Goal: Communication & Community: Ask a question

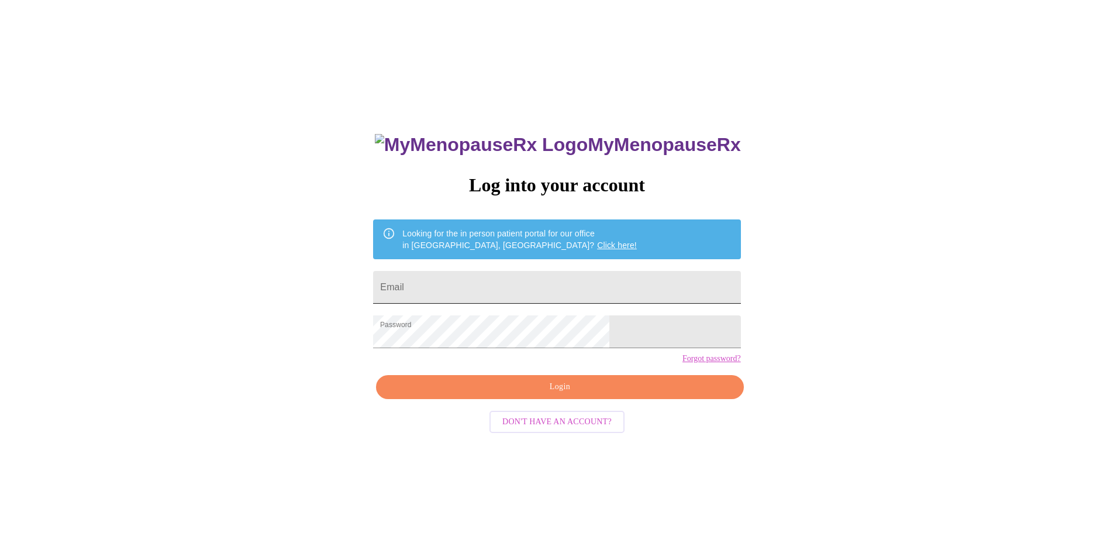
click at [488, 282] on input "Email" at bounding box center [556, 287] width 367 height 33
type input "[EMAIL_ADDRESS][DOMAIN_NAME]"
click at [529, 394] on span "Login" at bounding box center [560, 387] width 340 height 15
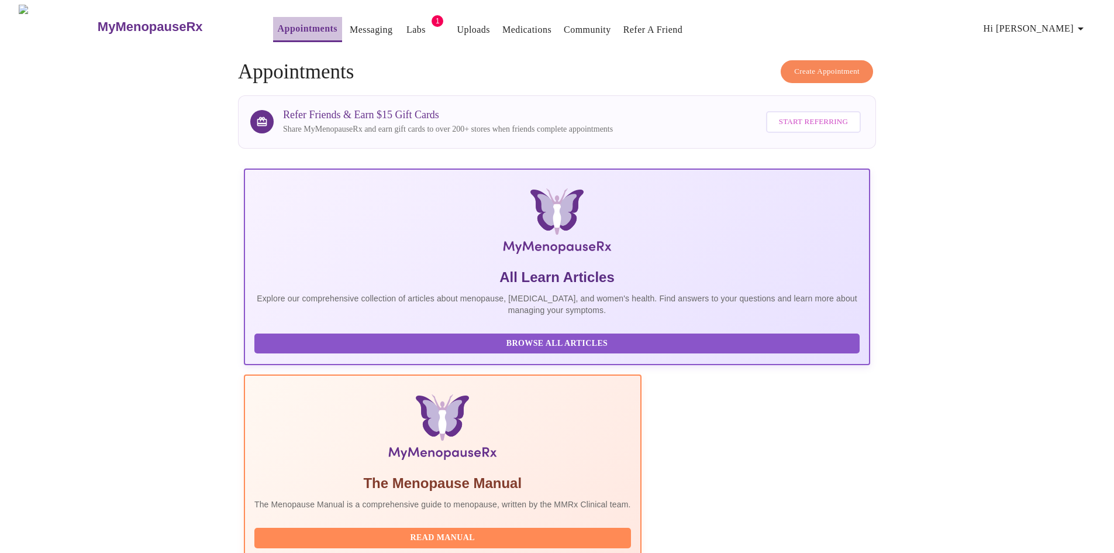
click at [278, 23] on link "Appointments" at bounding box center [308, 28] width 60 height 16
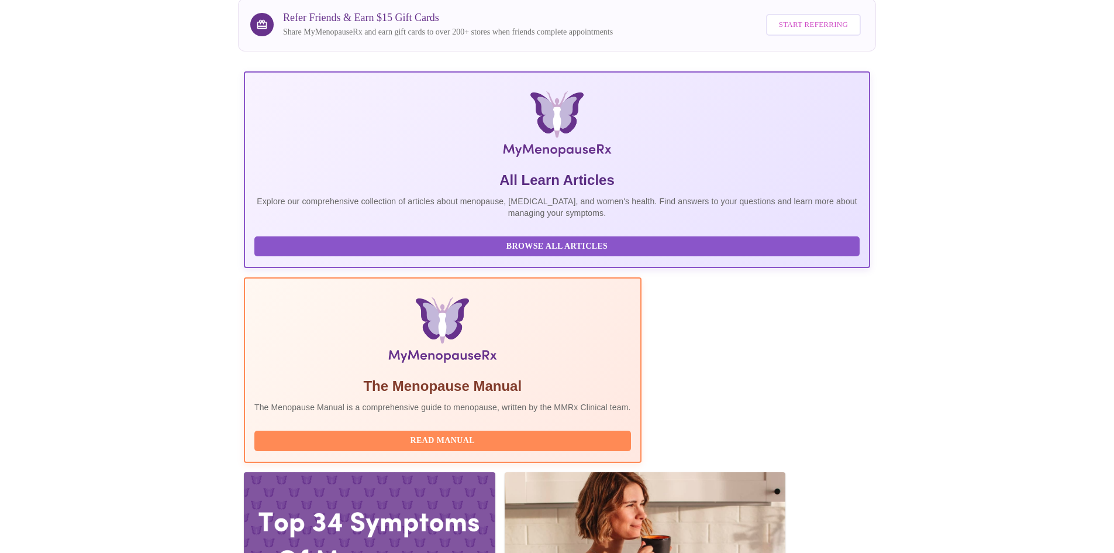
scroll to position [59, 0]
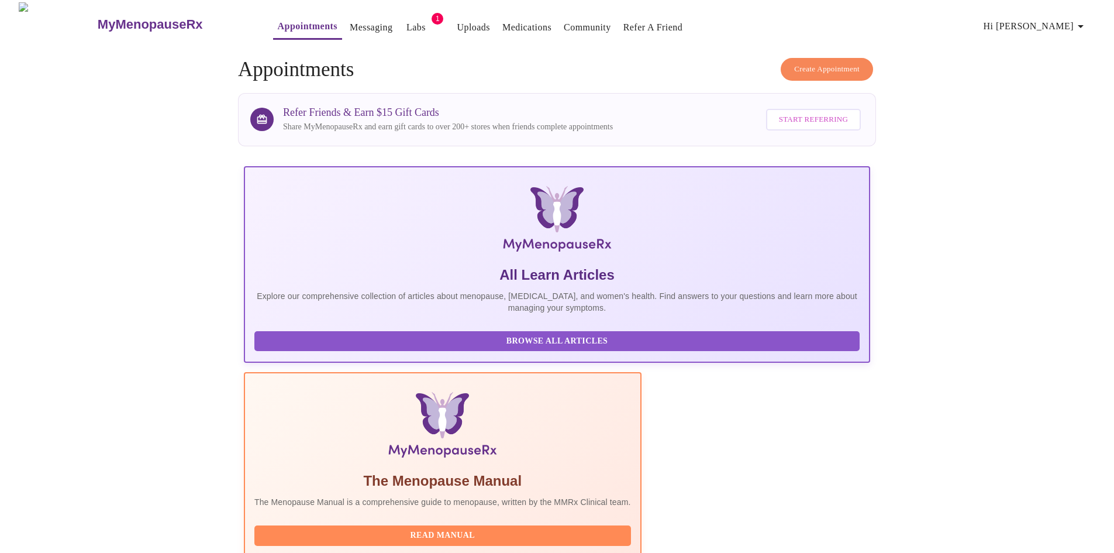
scroll to position [0, 0]
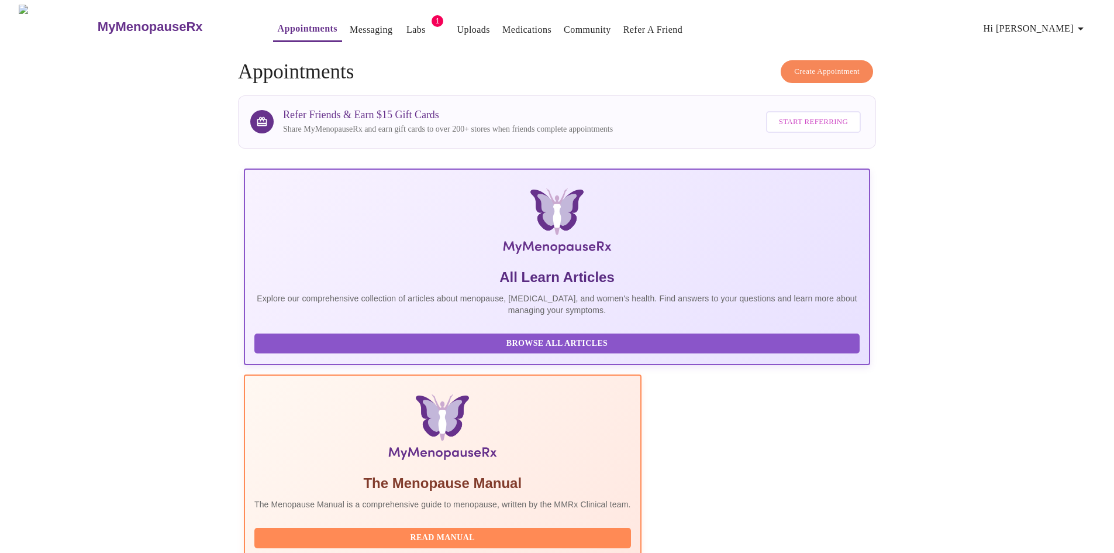
click at [278, 26] on link "Appointments" at bounding box center [308, 28] width 60 height 16
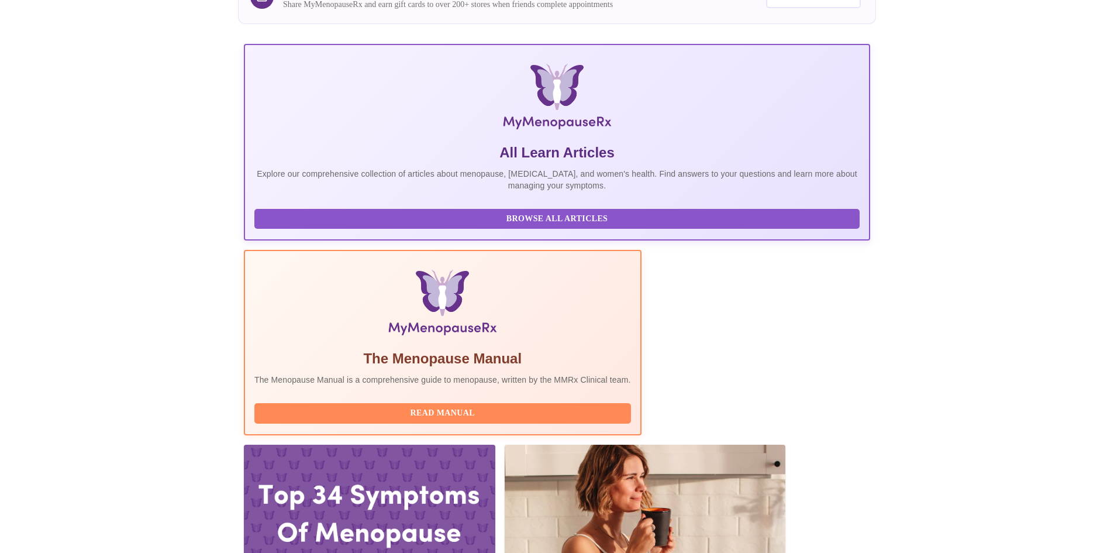
scroll to position [176, 0]
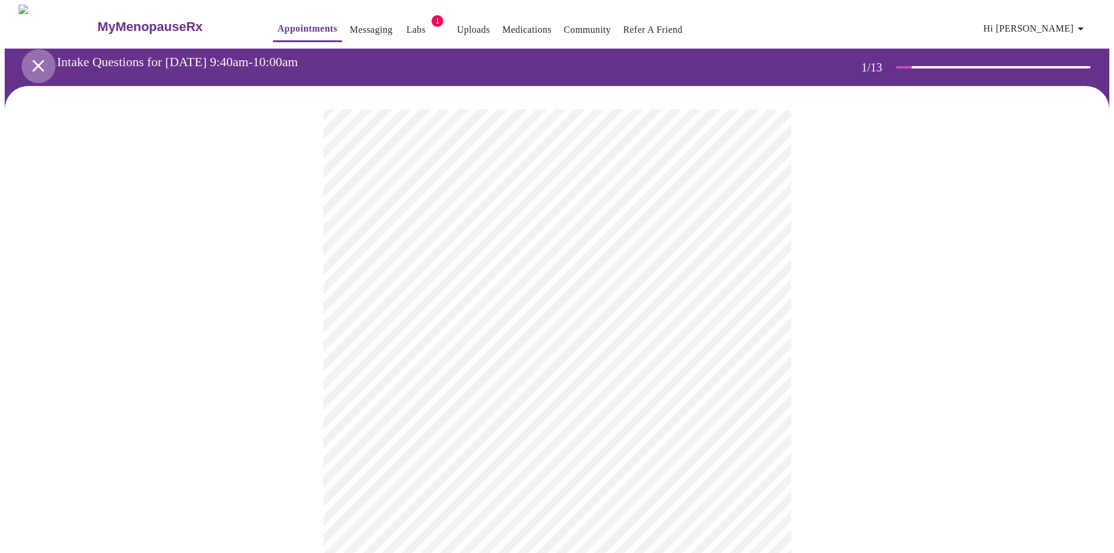
drag, startPoint x: 34, startPoint y: 58, endPoint x: 33, endPoint y: 64, distance: 6.5
click at [33, 64] on icon "open drawer" at bounding box center [38, 66] width 20 height 20
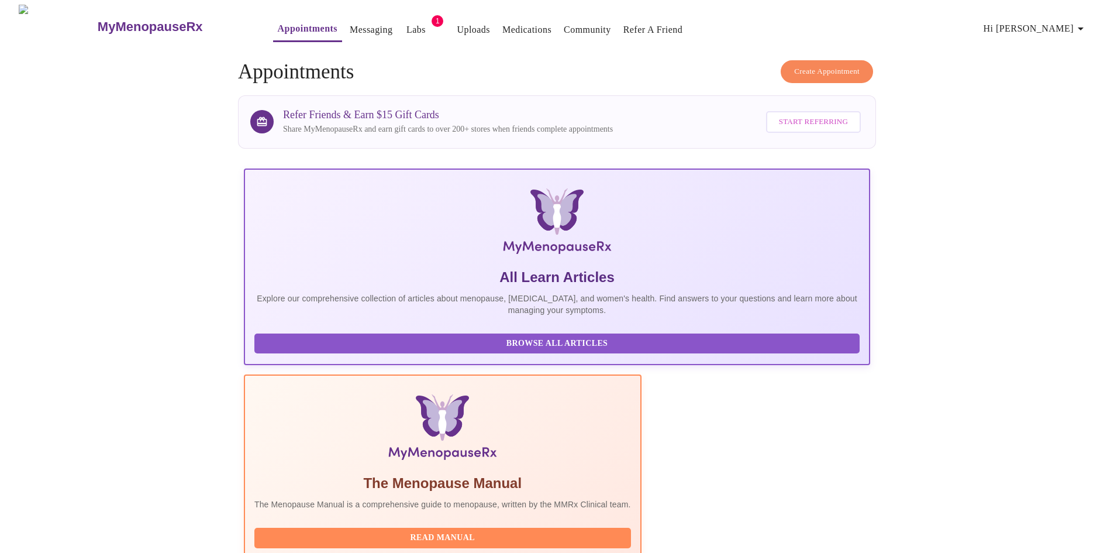
click at [278, 20] on link "Appointments" at bounding box center [308, 28] width 60 height 16
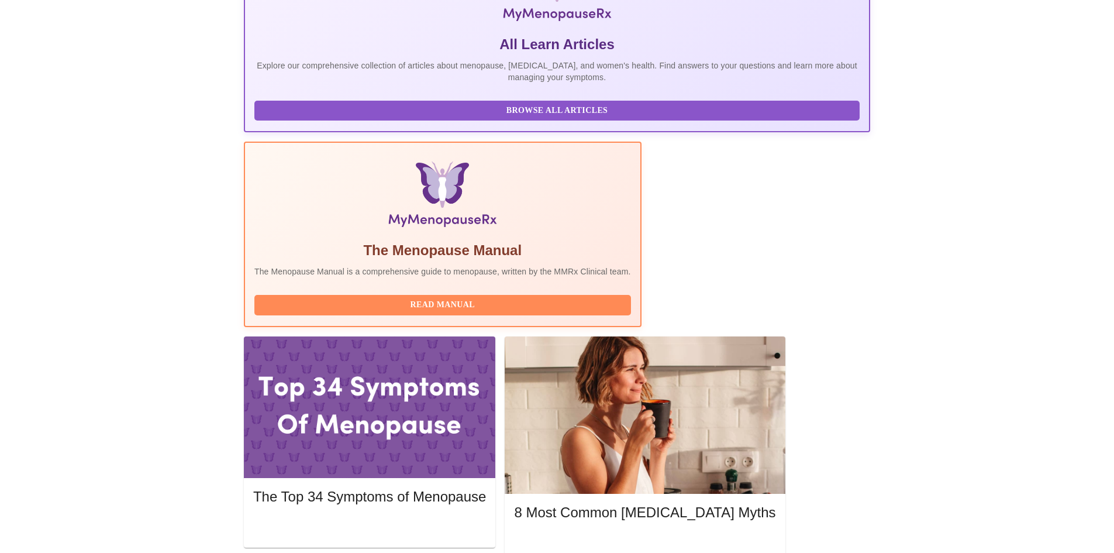
scroll to position [234, 0]
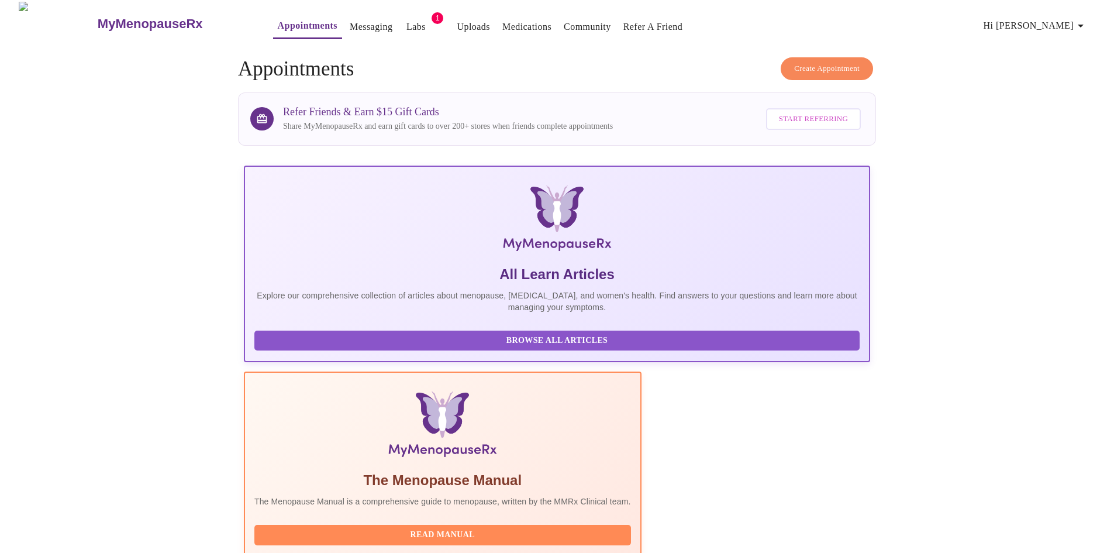
scroll to position [0, 0]
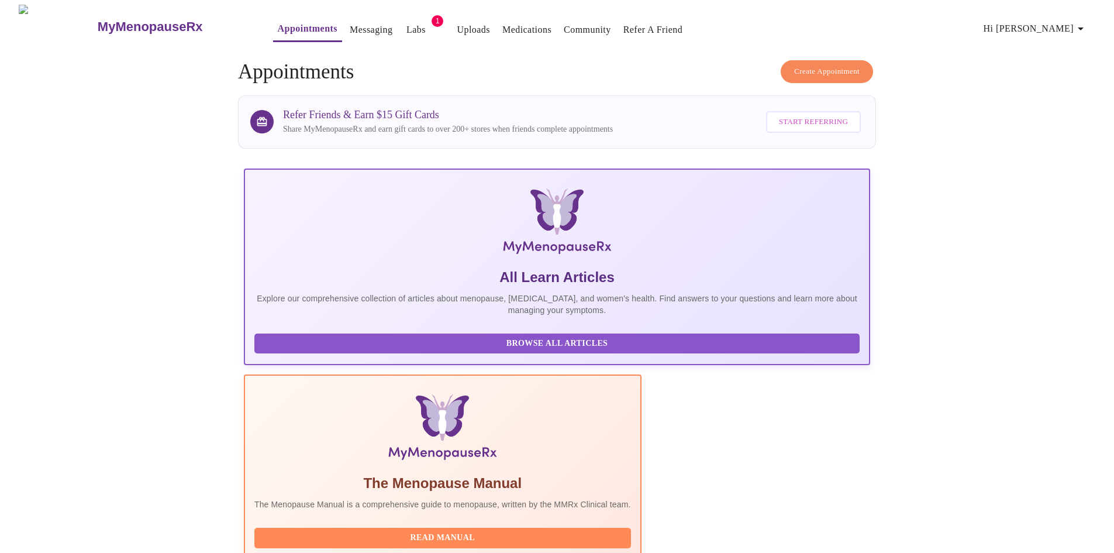
click at [827, 65] on span "Create Appointment" at bounding box center [827, 71] width 66 height 13
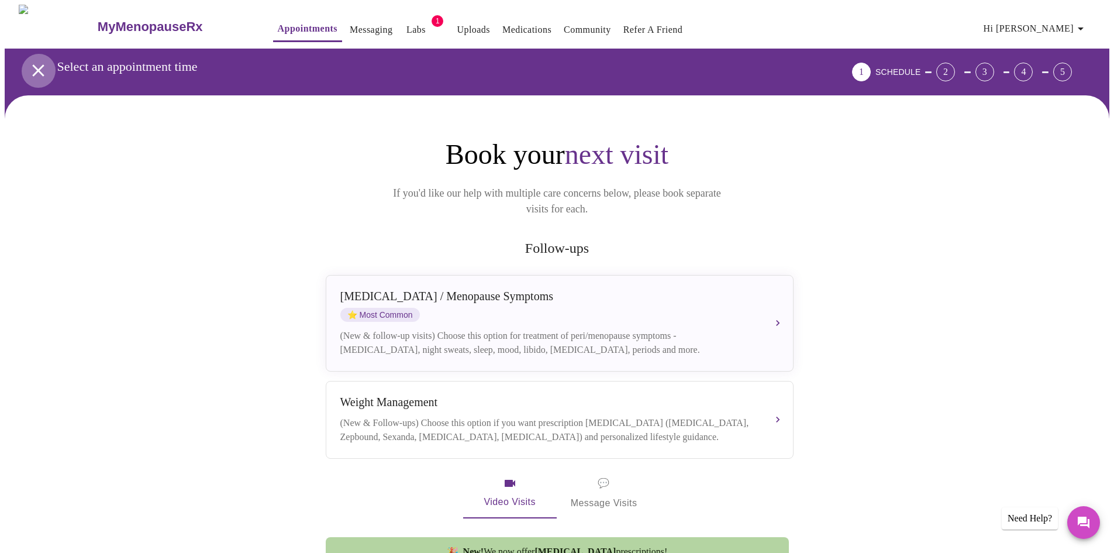
click at [31, 60] on icon "open drawer" at bounding box center [38, 70] width 20 height 20
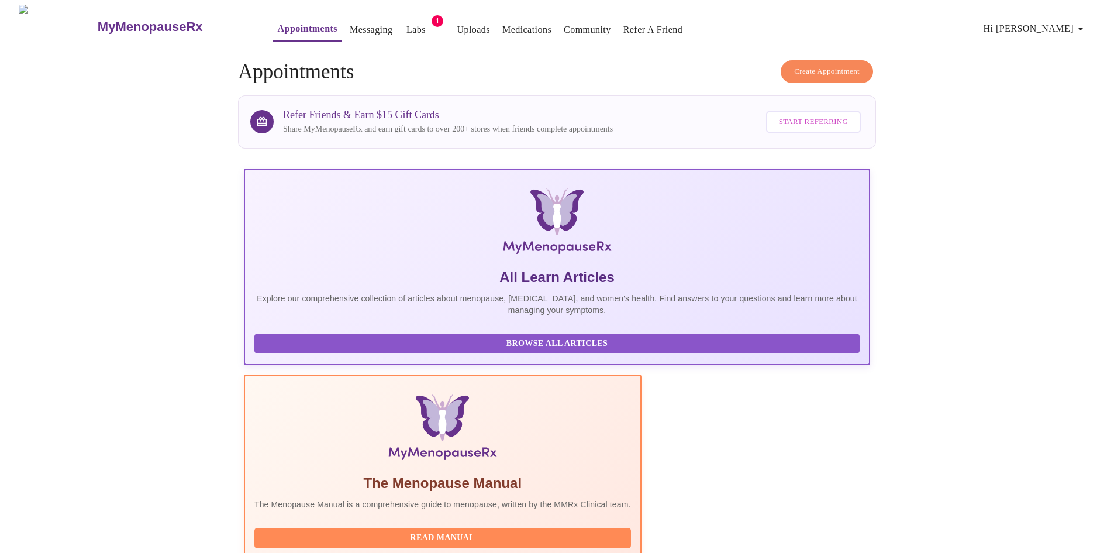
click at [350, 27] on link "Messaging" at bounding box center [371, 30] width 43 height 16
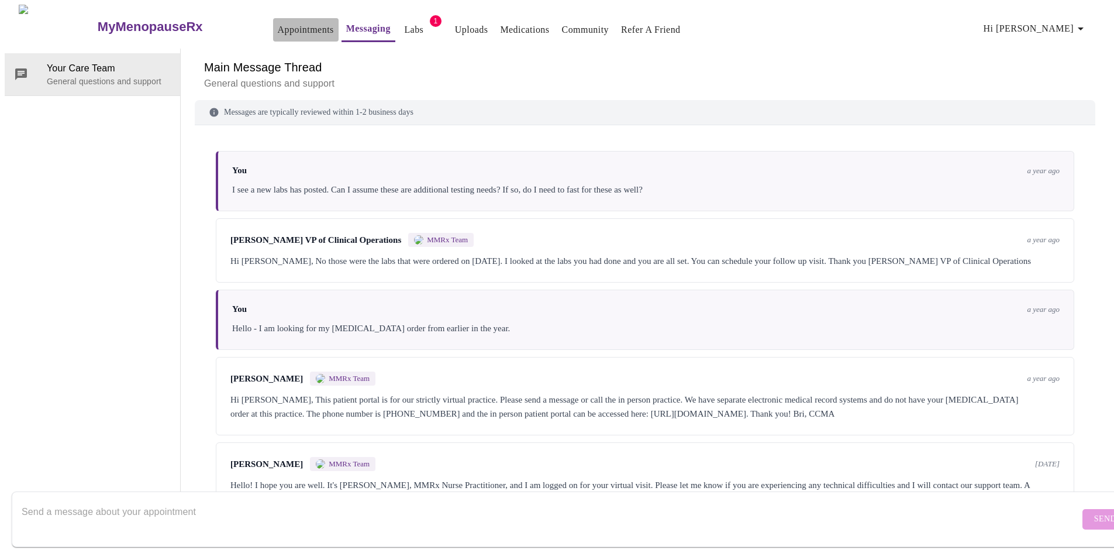
click at [278, 29] on link "Appointments" at bounding box center [306, 30] width 56 height 16
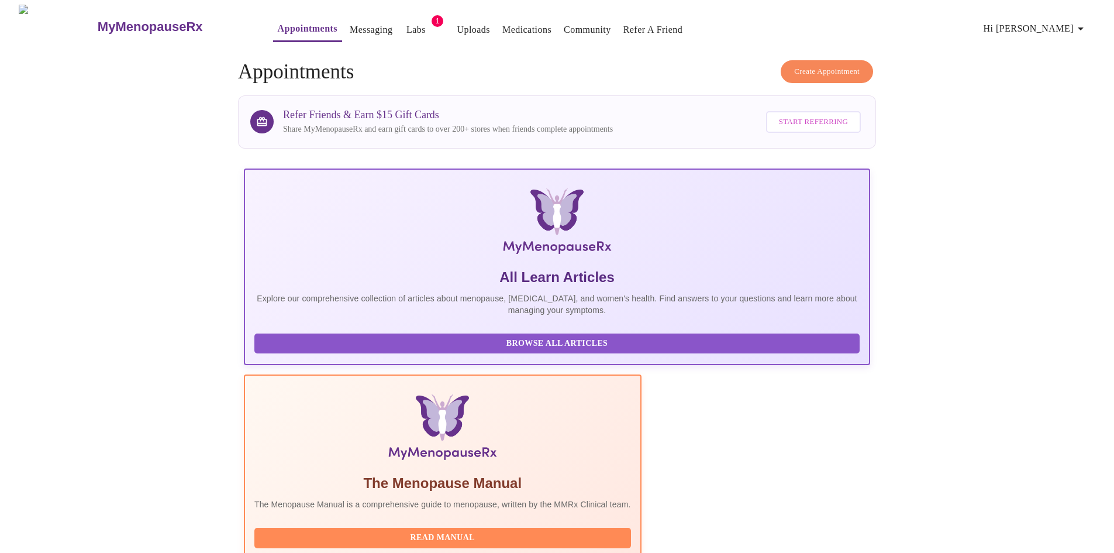
scroll to position [293, 0]
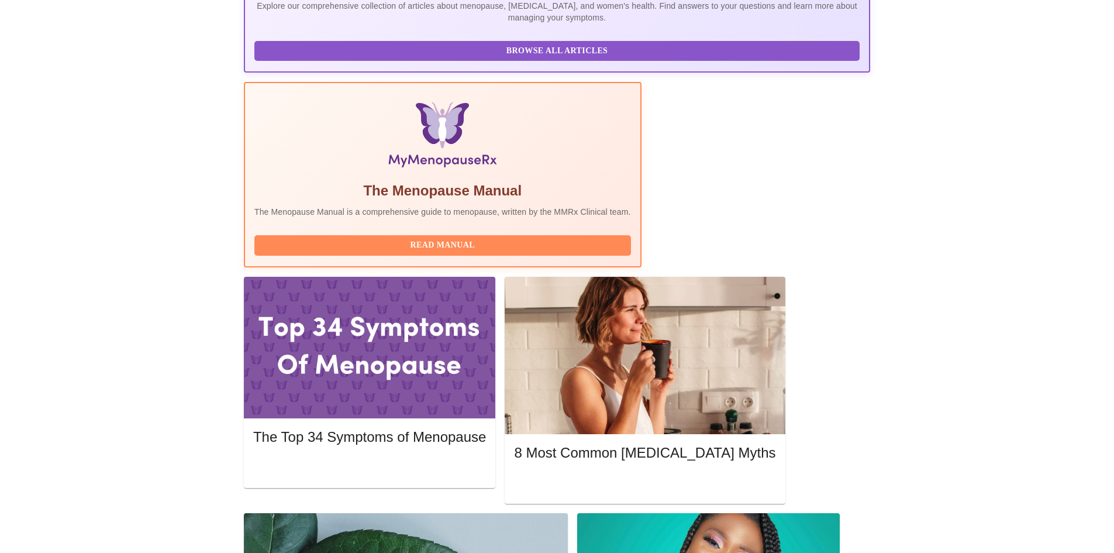
drag, startPoint x: 376, startPoint y: 207, endPoint x: 404, endPoint y: 314, distance: 111.4
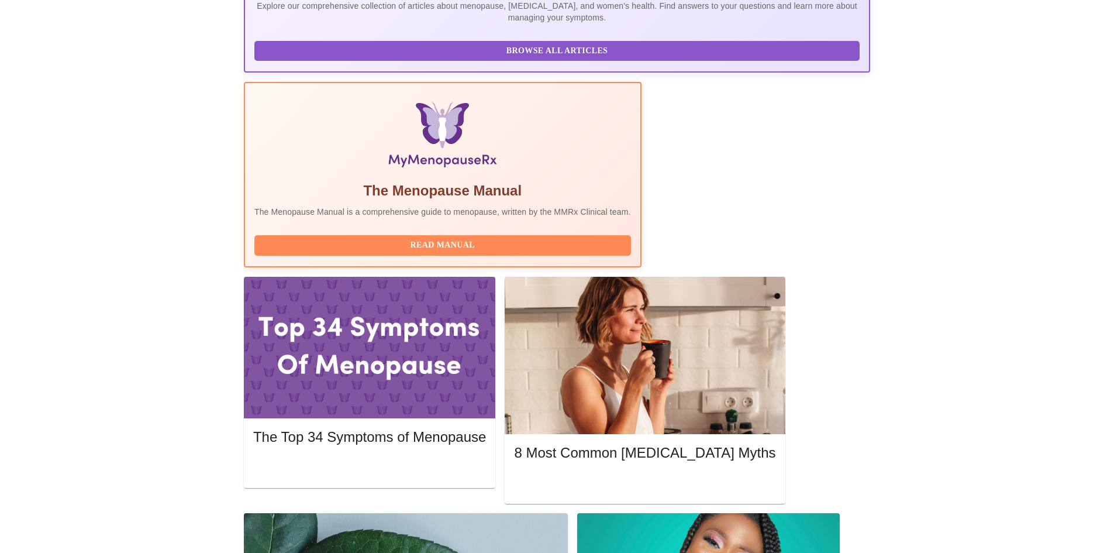
drag, startPoint x: 405, startPoint y: 311, endPoint x: 473, endPoint y: 271, distance: 78.7
drag, startPoint x: 457, startPoint y: 258, endPoint x: 546, endPoint y: 261, distance: 89.0
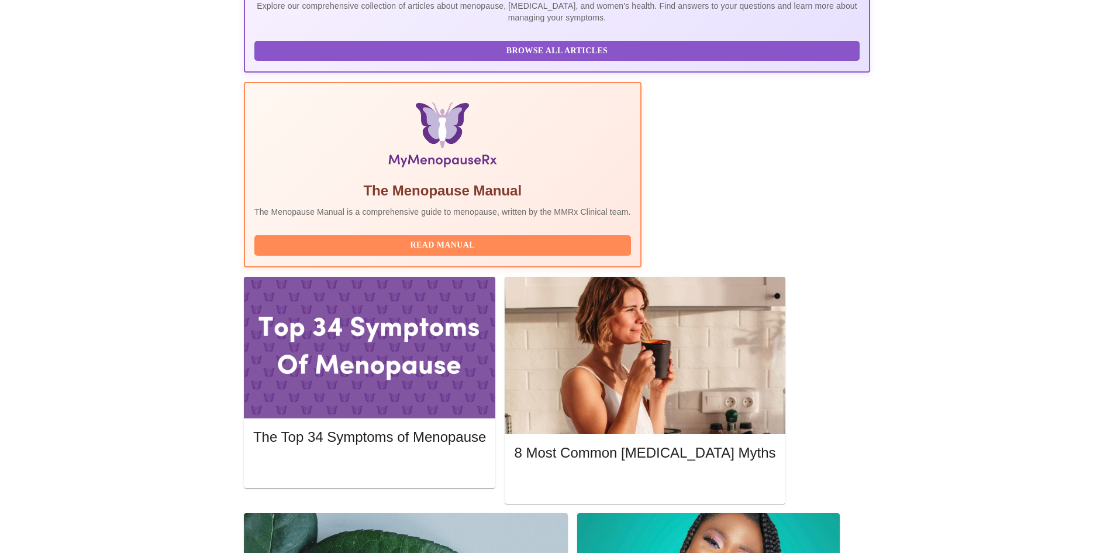
drag, startPoint x: 680, startPoint y: 269, endPoint x: 673, endPoint y: 269, distance: 7.6
drag, startPoint x: 673, startPoint y: 269, endPoint x: 295, endPoint y: 259, distance: 378.0
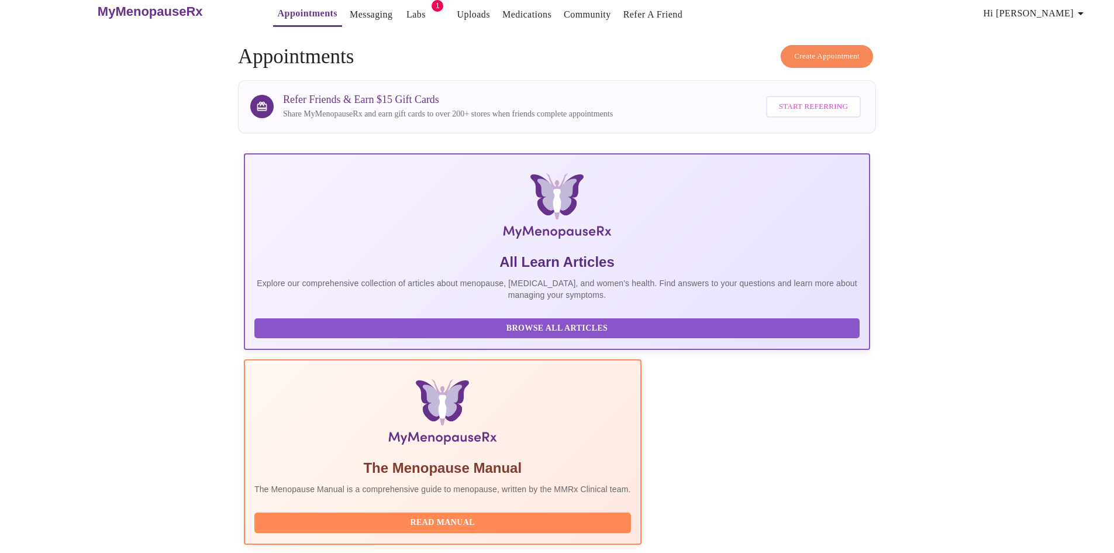
scroll to position [0, 0]
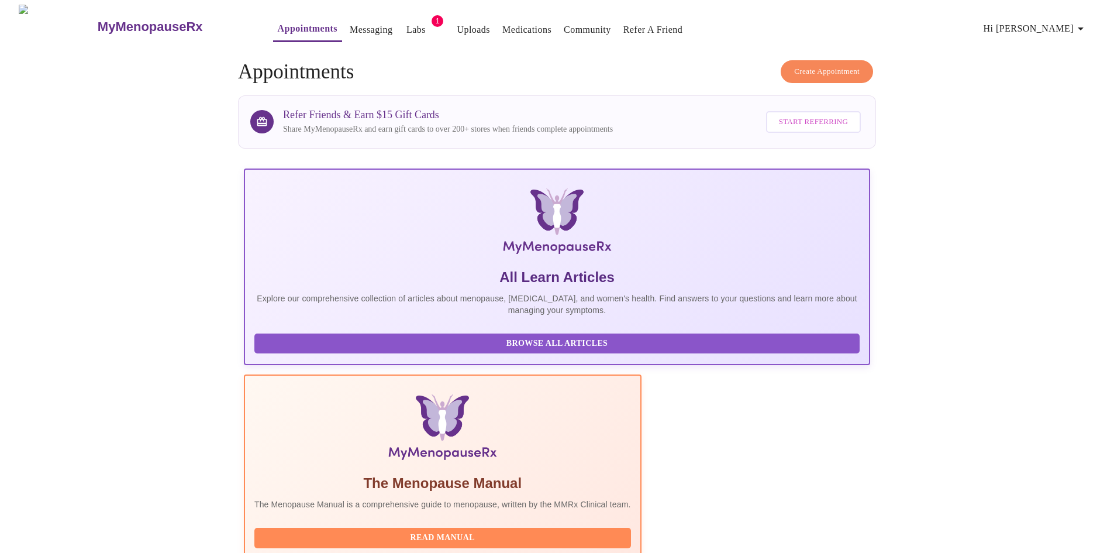
click at [1086, 31] on span "Hi [PERSON_NAME]" at bounding box center [1036, 28] width 104 height 16
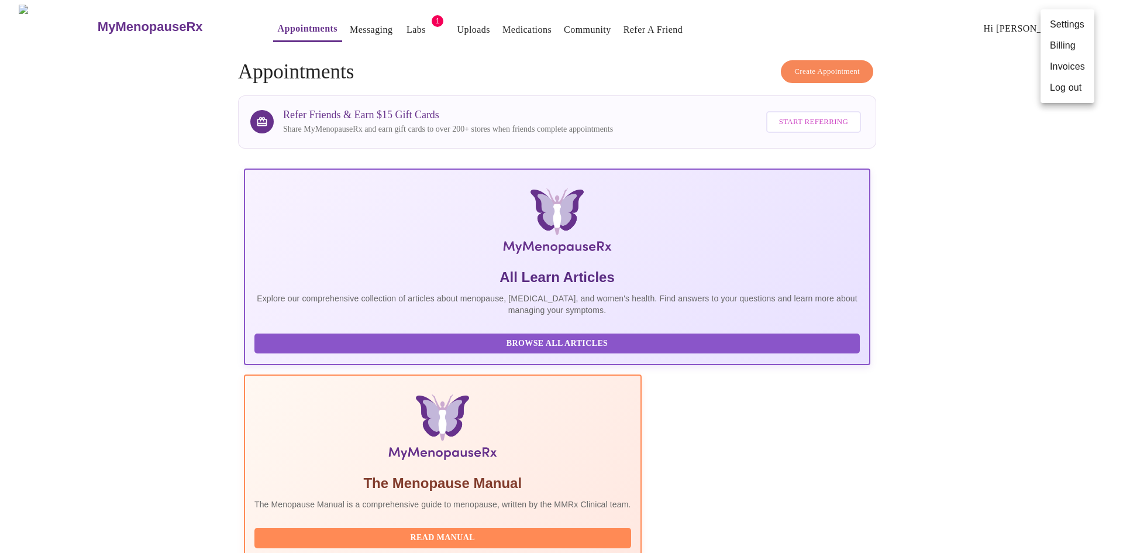
click at [603, 60] on div at bounding box center [561, 276] width 1123 height 553
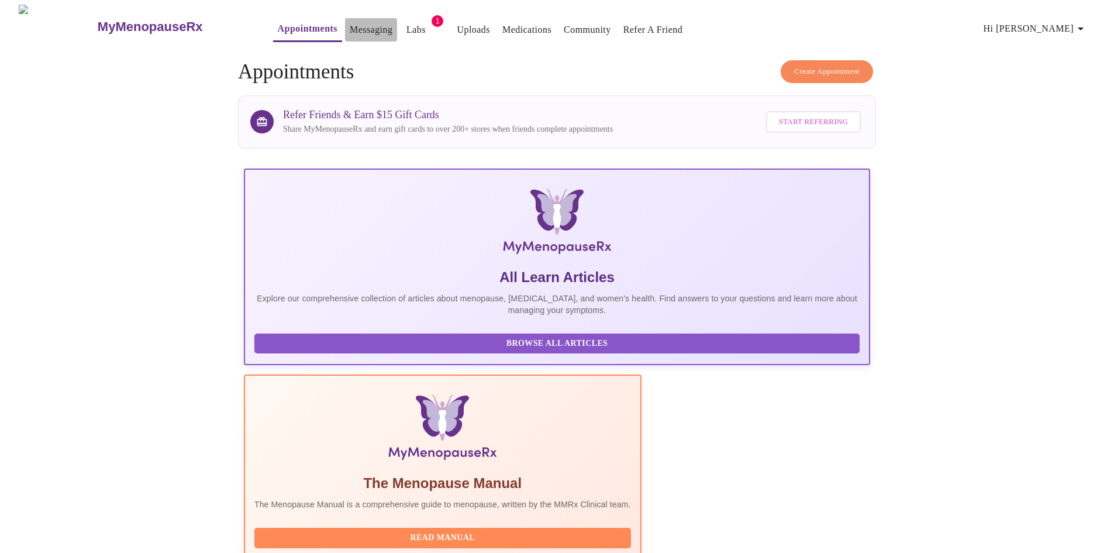
click at [350, 27] on link "Messaging" at bounding box center [371, 30] width 43 height 16
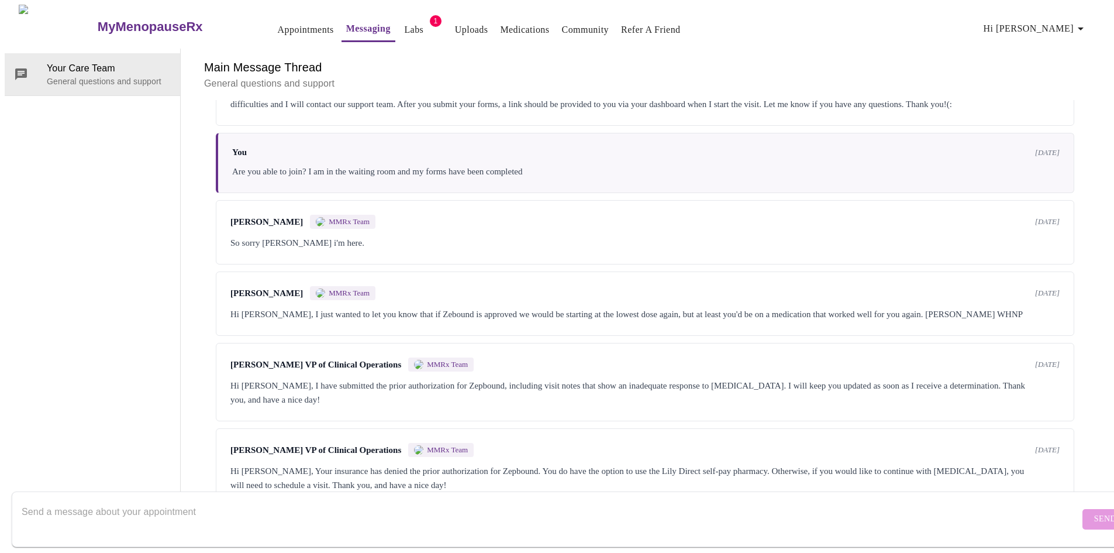
scroll to position [3580, 0]
click at [163, 500] on textarea "Send a message about your appointment" at bounding box center [551, 518] width 1058 height 37
type textarea "C"
type textarea "Can we reschedule my appointment [DATE]?"
click at [1095, 512] on span "Send" at bounding box center [1106, 519] width 22 height 15
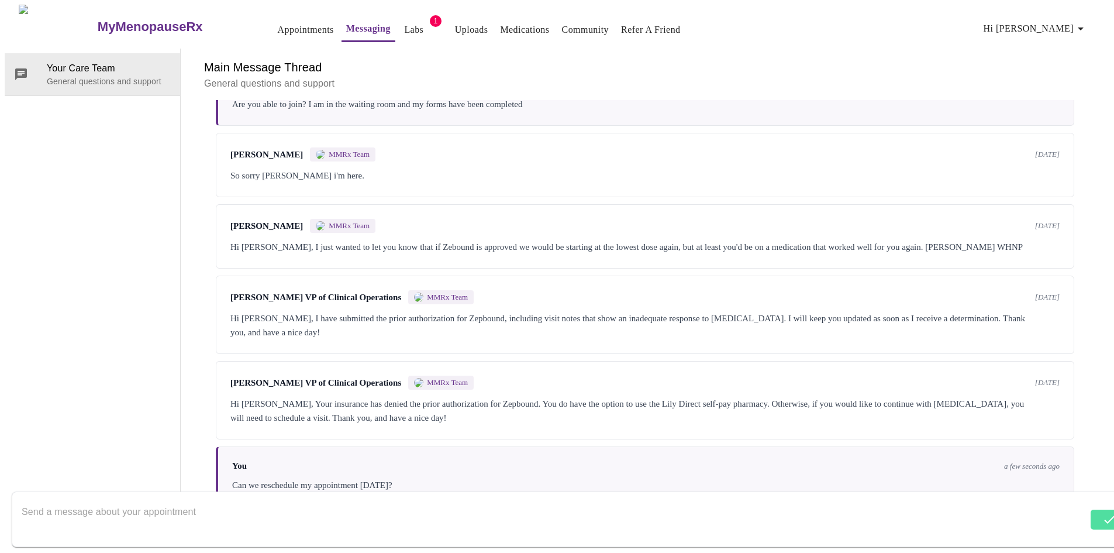
scroll to position [44, 0]
click at [245, 500] on textarea "Send a message about your appointment" at bounding box center [555, 518] width 1066 height 37
click at [247, 486] on div "I'm not able to reschedule on my end Send" at bounding box center [569, 519] width 1138 height 67
click at [236, 500] on textarea "I'm not able to reschedule on my end" at bounding box center [551, 518] width 1058 height 37
type textarea "I'm not able to reschedule on my end...."
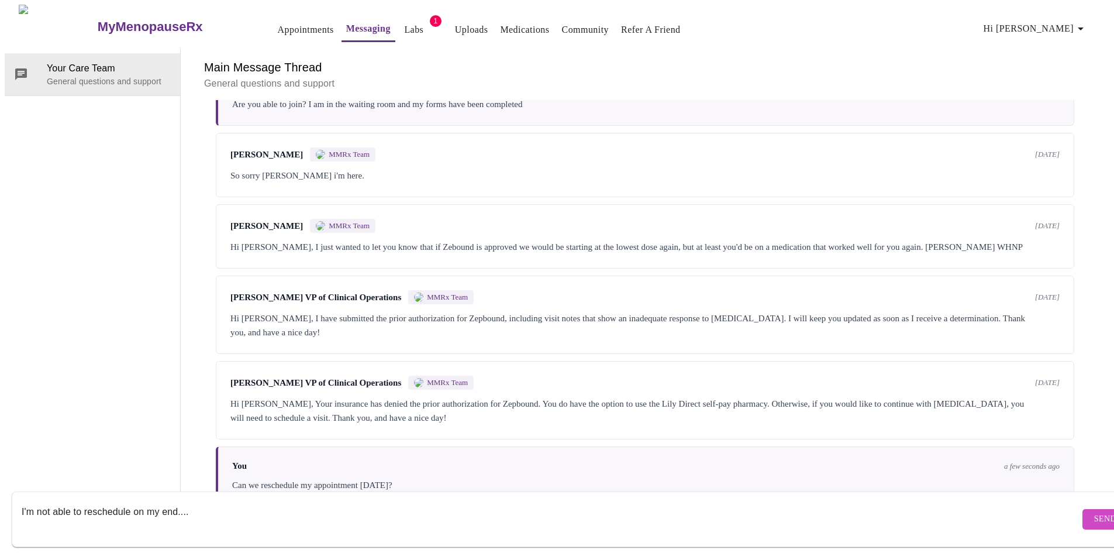
click at [1095, 512] on span "Send" at bounding box center [1106, 519] width 22 height 15
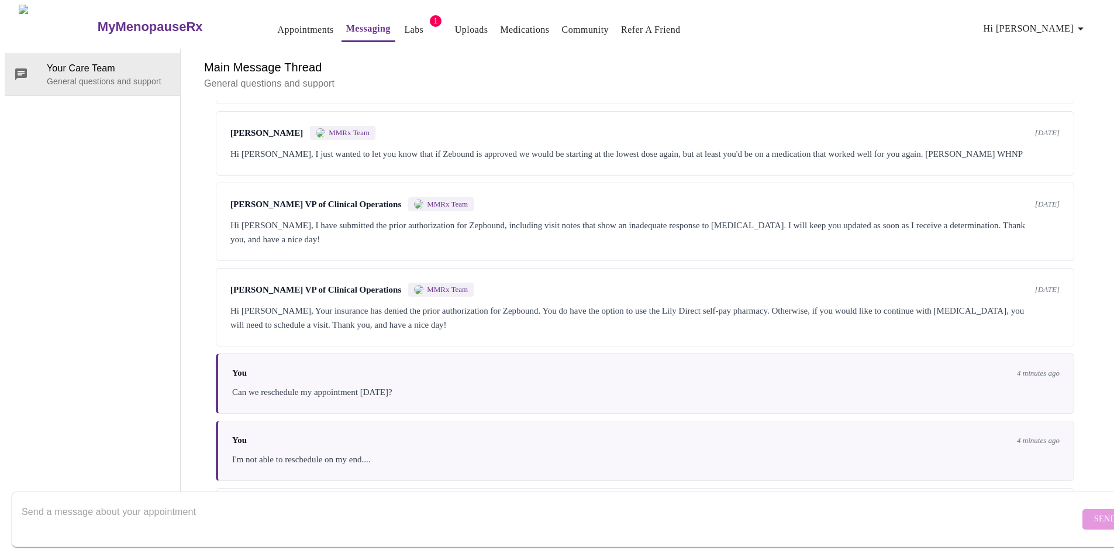
scroll to position [3360, 0]
